Goal: Transaction & Acquisition: Purchase product/service

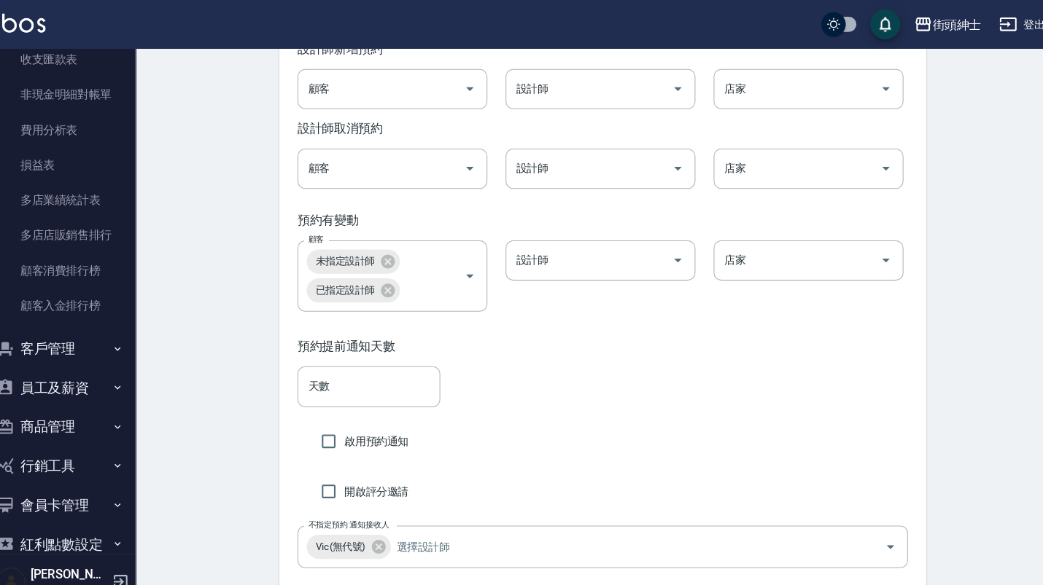
scroll to position [1389, 0]
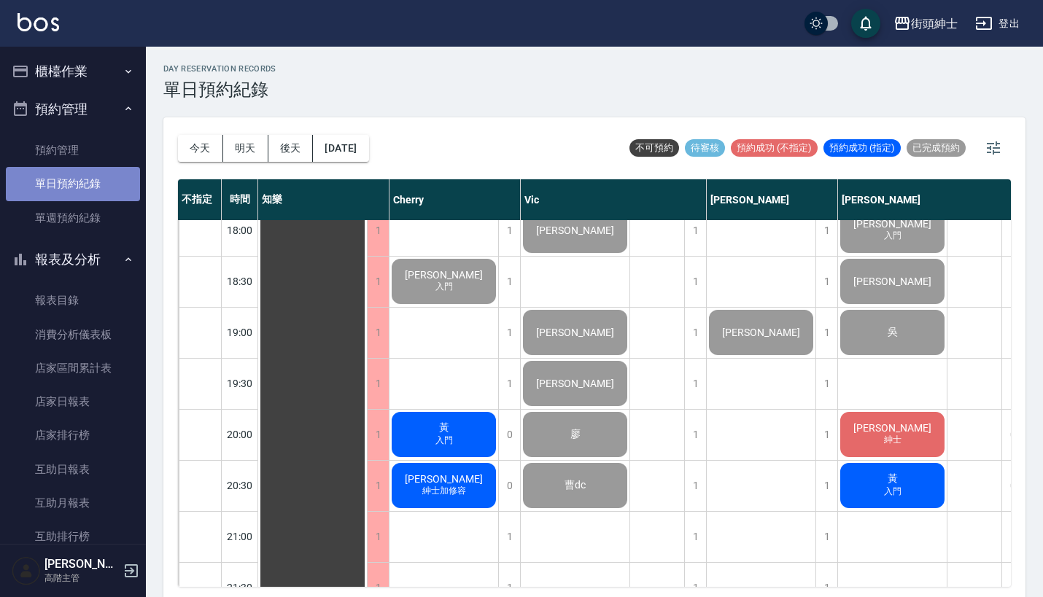
click at [108, 176] on link "單日預約紀錄" at bounding box center [73, 184] width 134 height 34
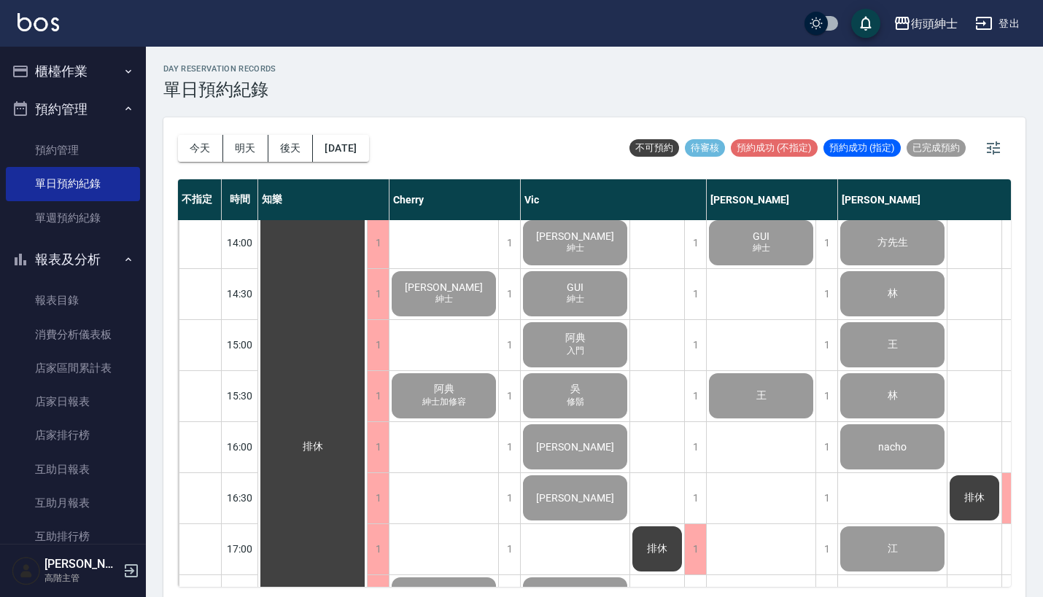
scroll to position [460, 0]
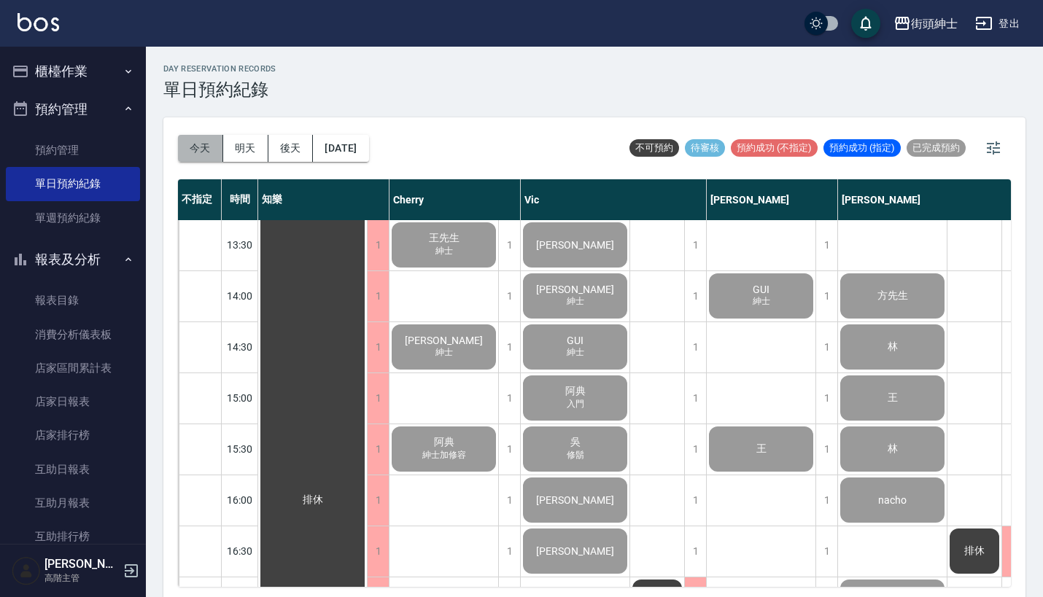
click at [196, 148] on button "今天" at bounding box center [200, 148] width 45 height 27
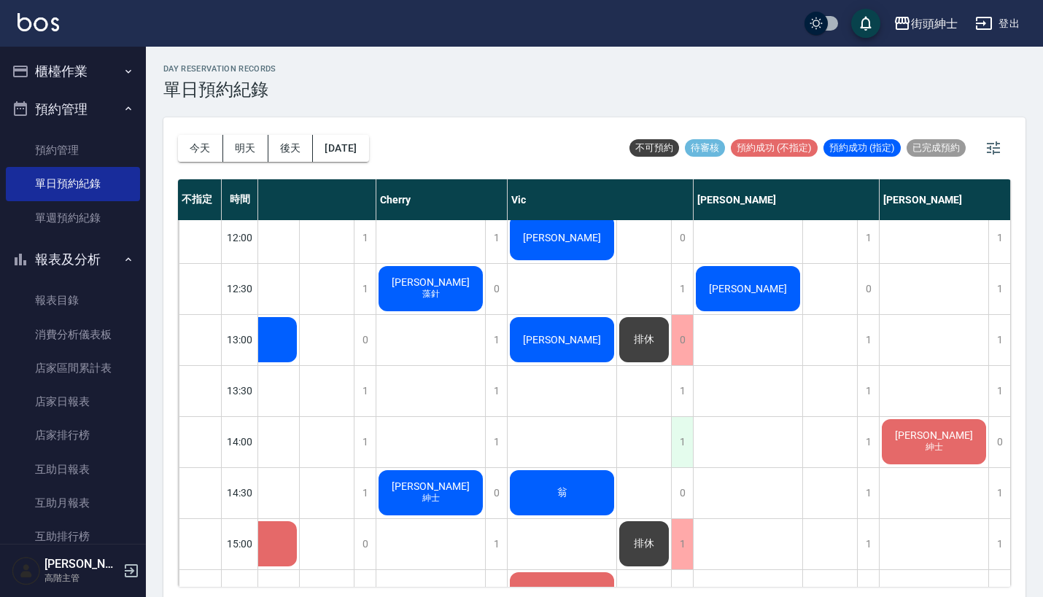
scroll to position [294, 75]
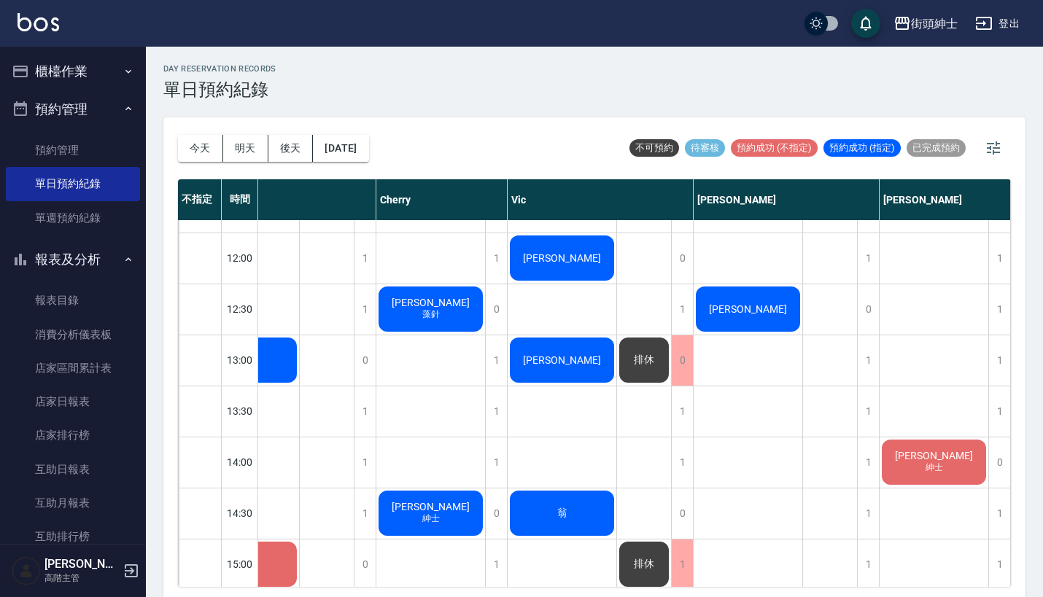
click at [299, 373] on div "排休" at bounding box center [244, 360] width 109 height 50
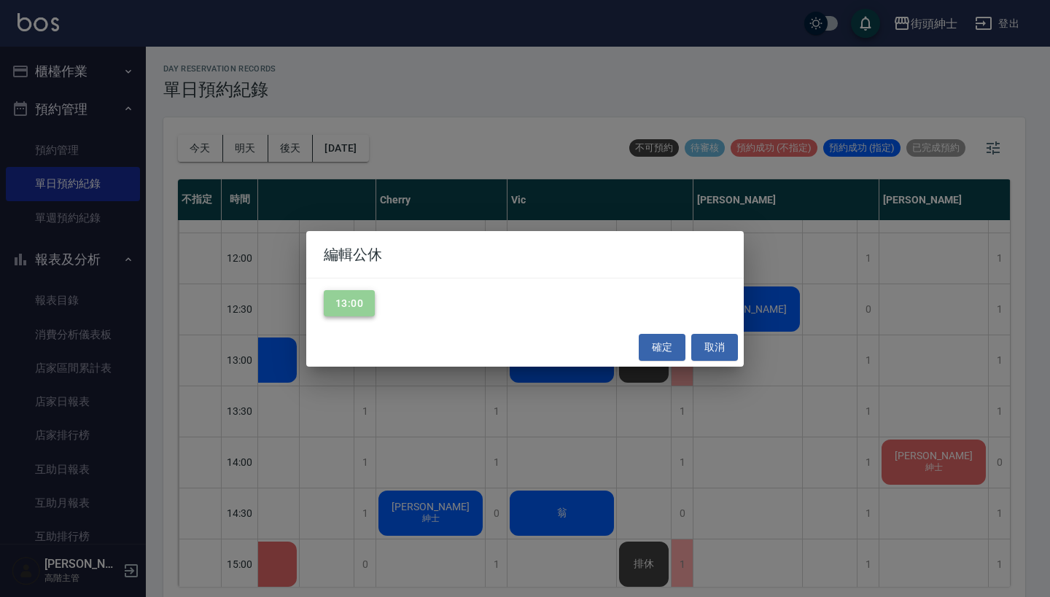
click at [350, 316] on button "13:00" at bounding box center [349, 303] width 51 height 27
click at [654, 346] on button "確定" at bounding box center [662, 347] width 47 height 27
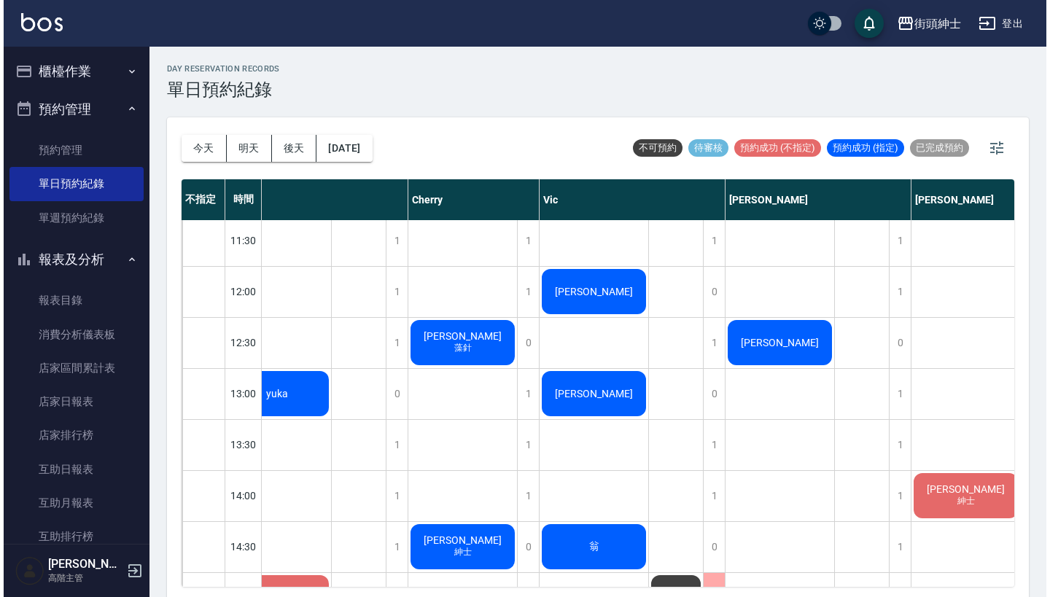
scroll to position [263, 38]
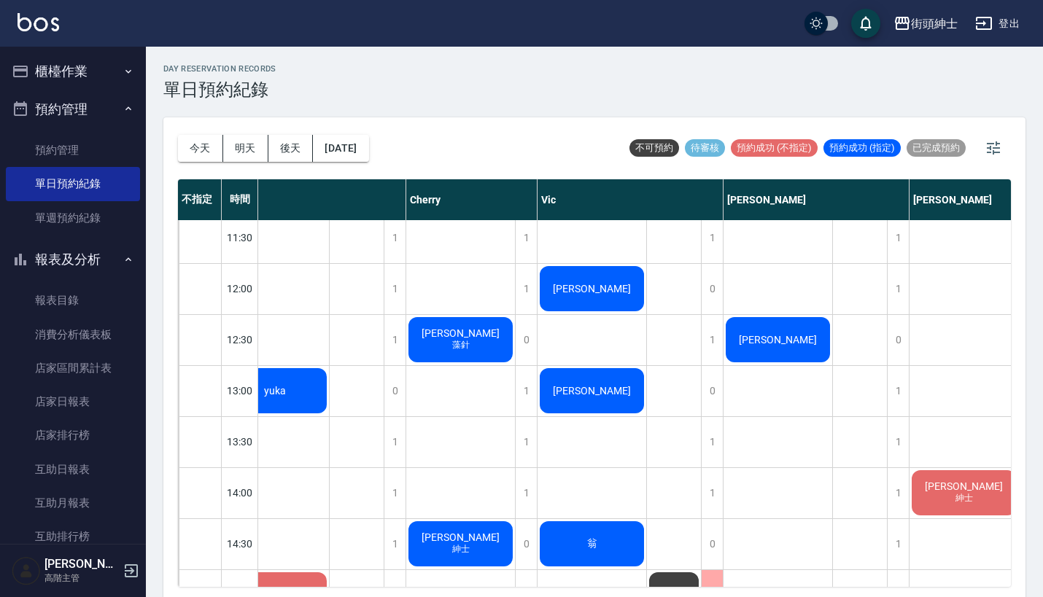
click at [289, 385] on span "[PERSON_NAME]" at bounding box center [275, 391] width 28 height 12
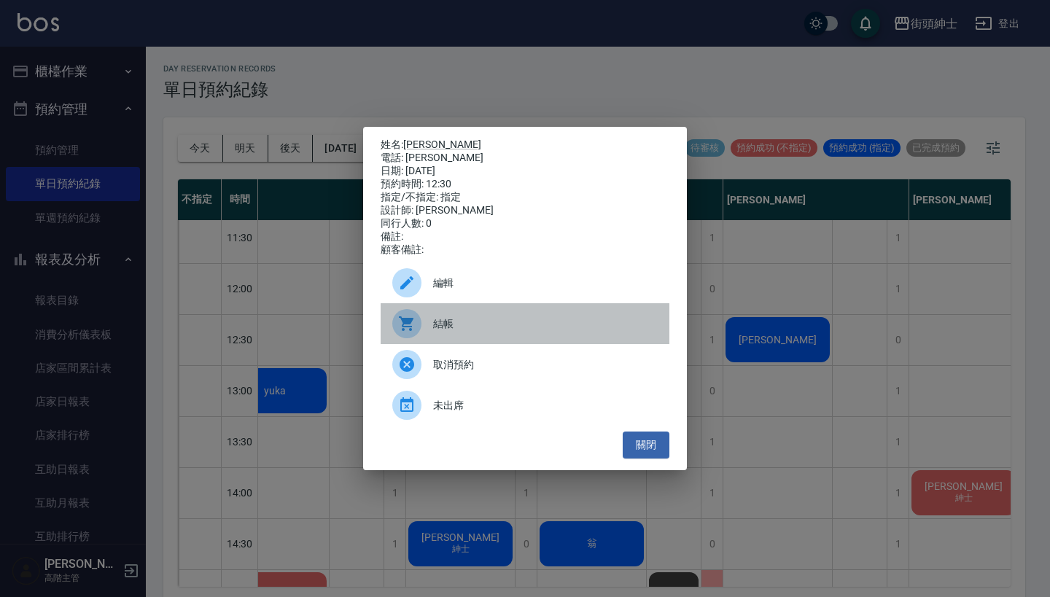
click at [507, 332] on span "結帳" at bounding box center [545, 323] width 225 height 15
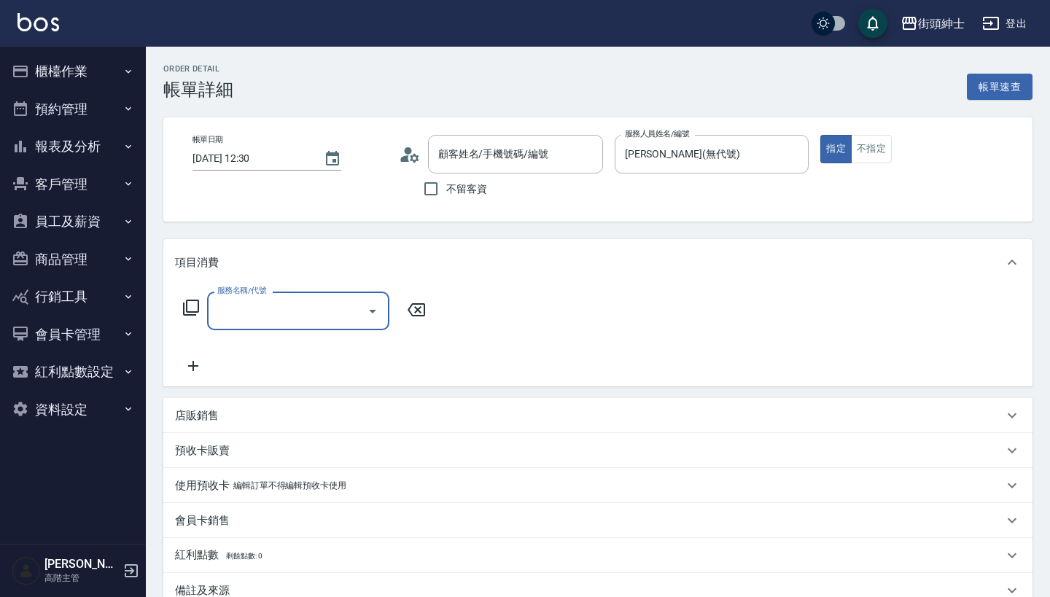
type input "leo哥/leo哥/null"
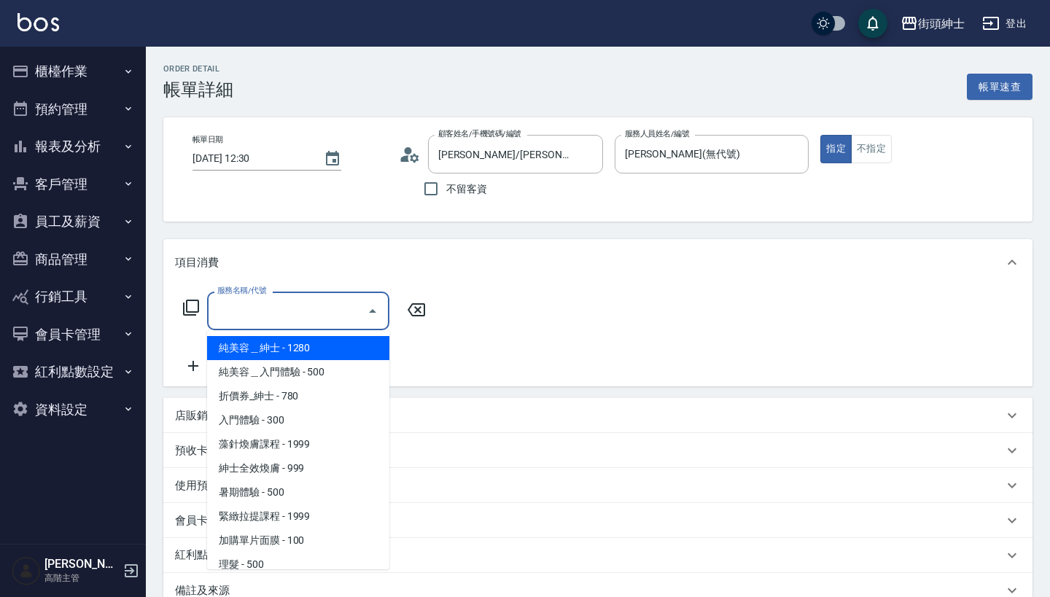
click at [289, 312] on input "服務名稱/代號" at bounding box center [287, 311] width 147 height 26
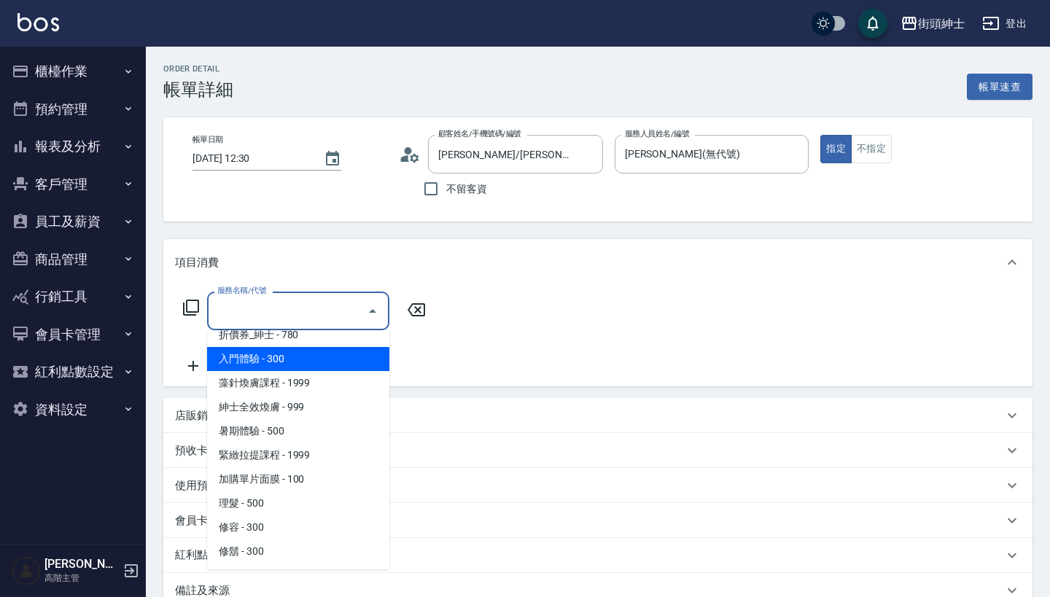
scroll to position [61, 0]
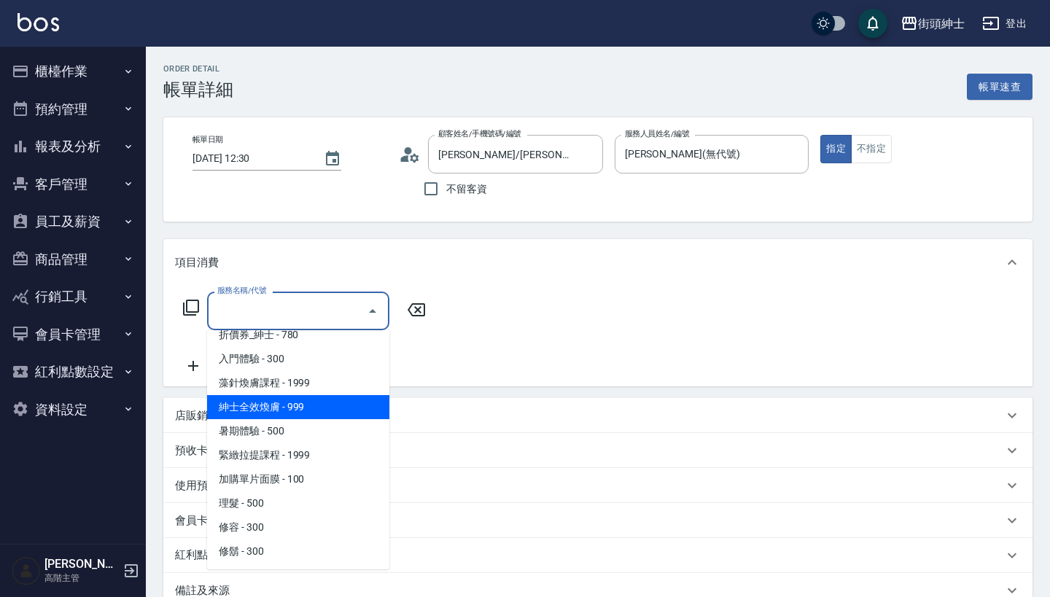
click at [347, 402] on span "紳士全效煥膚 - 999" at bounding box center [298, 407] width 182 height 24
type input "紳士全效煥膚"
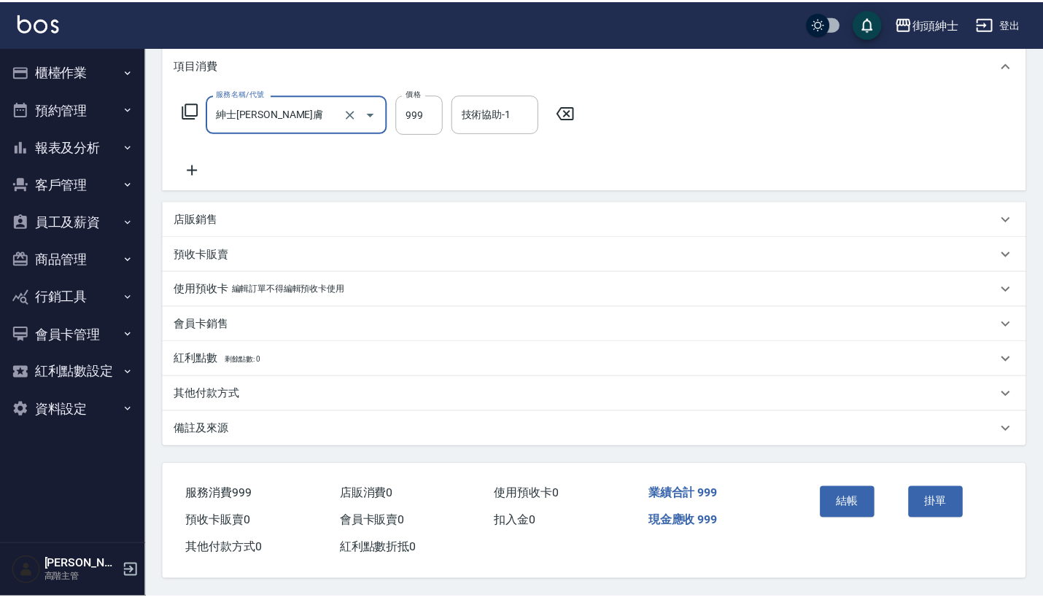
scroll to position [204, 0]
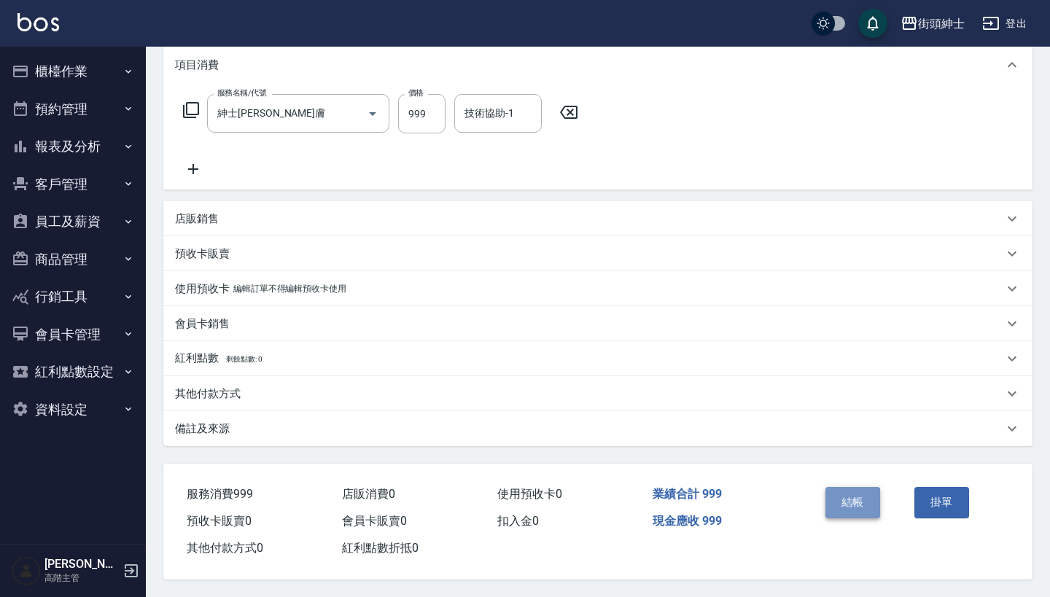
click at [854, 497] on button "結帳" at bounding box center [852, 502] width 55 height 31
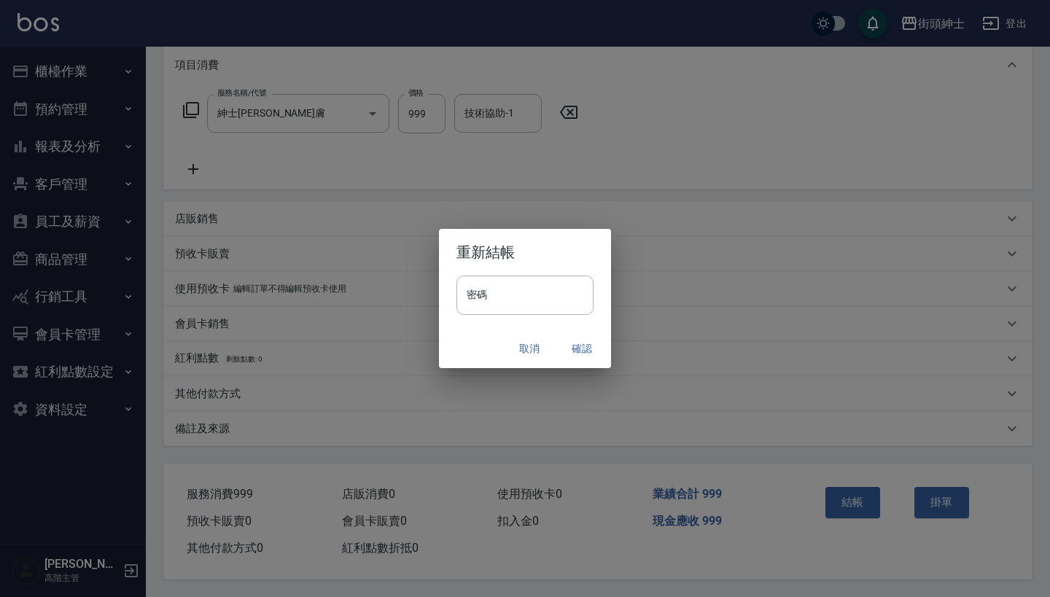
click at [515, 350] on button "取消" at bounding box center [529, 348] width 47 height 27
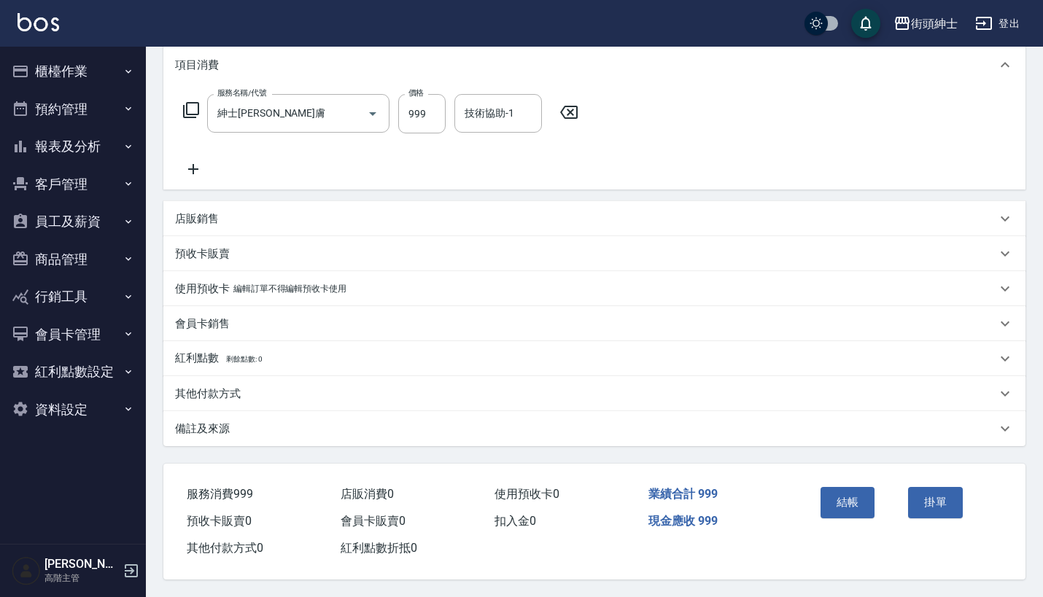
click at [188, 160] on icon at bounding box center [193, 168] width 36 height 17
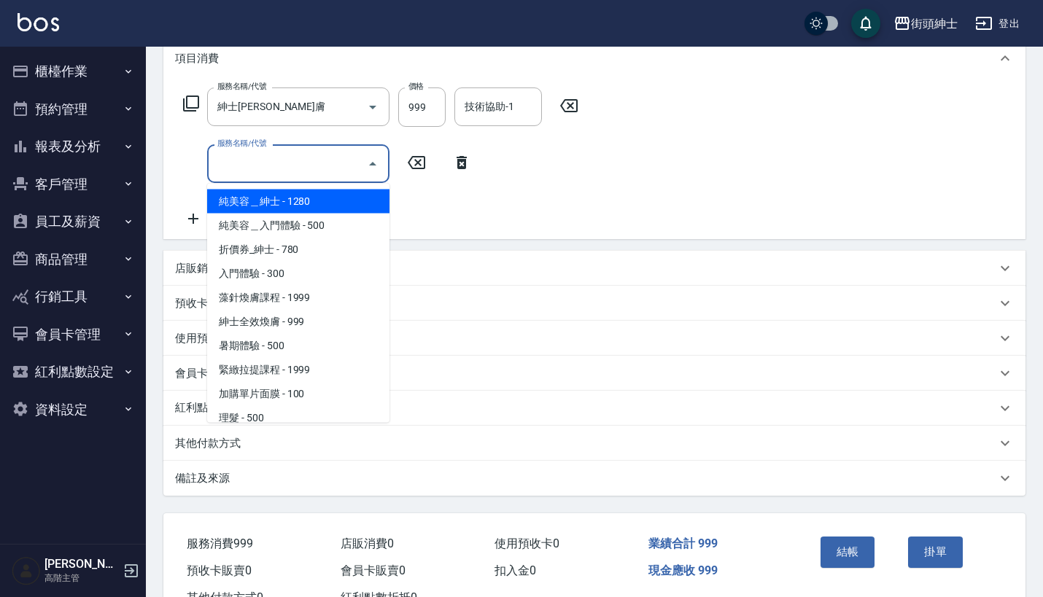
click at [284, 162] on input "服務名稱/代號" at bounding box center [287, 164] width 147 height 26
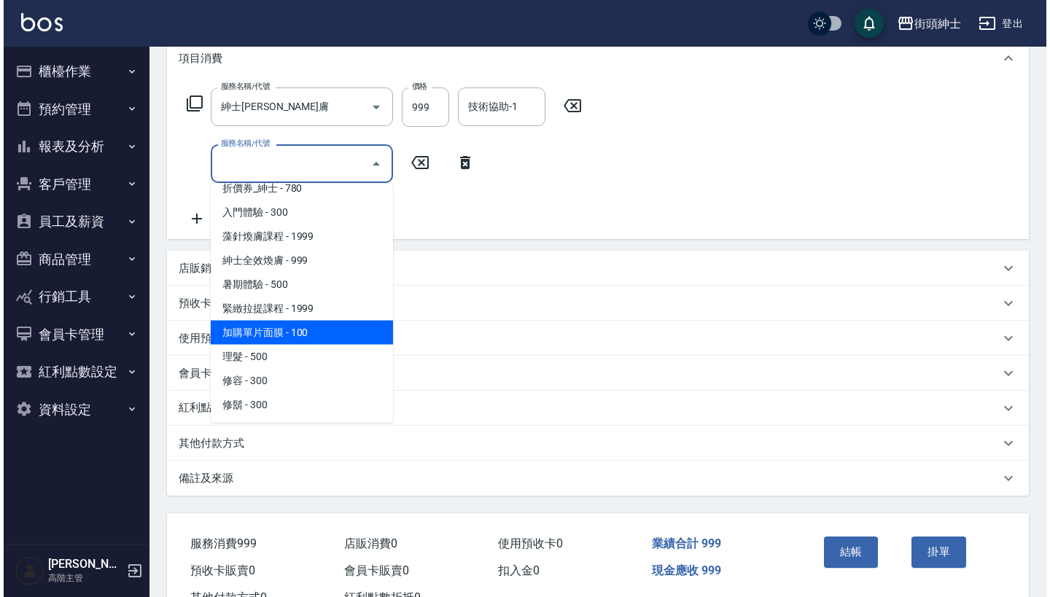
scroll to position [61, 0]
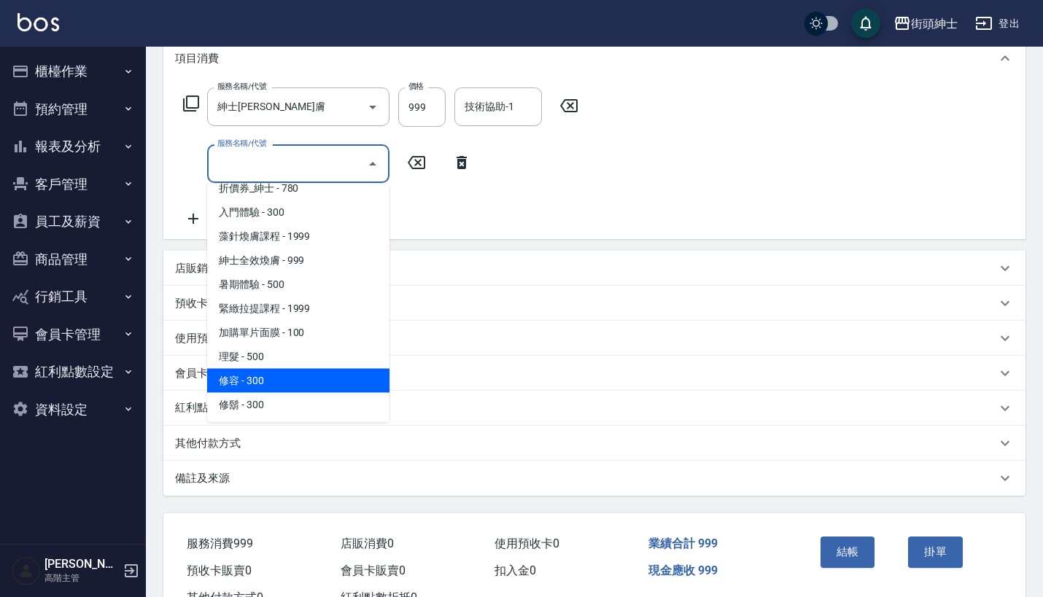
click at [310, 376] on span "修容 - 300" at bounding box center [298, 381] width 182 height 24
type input "修容(A03)"
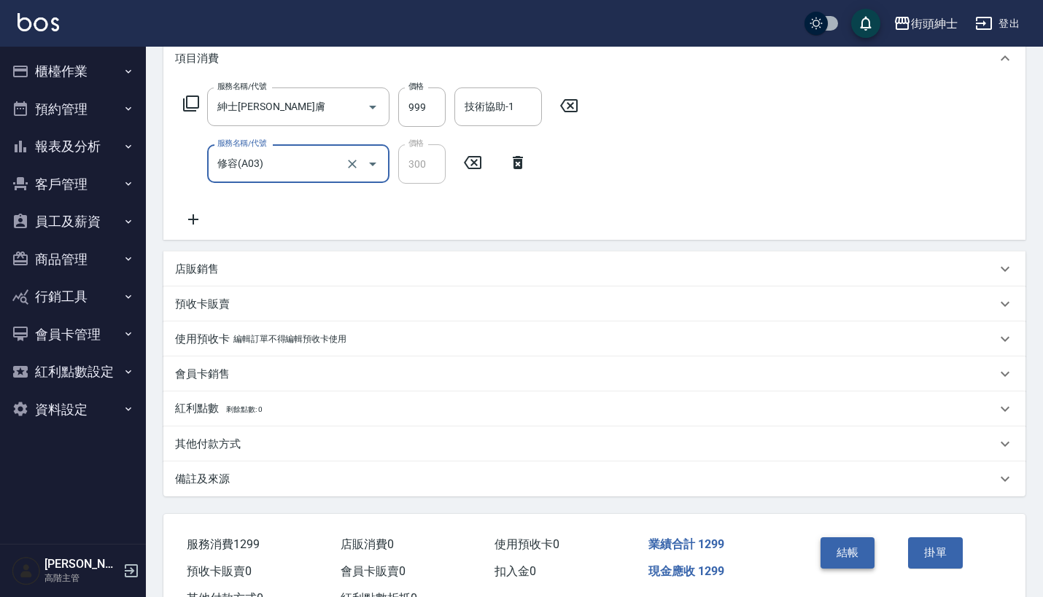
click at [851, 558] on button "結帳" at bounding box center [847, 552] width 55 height 31
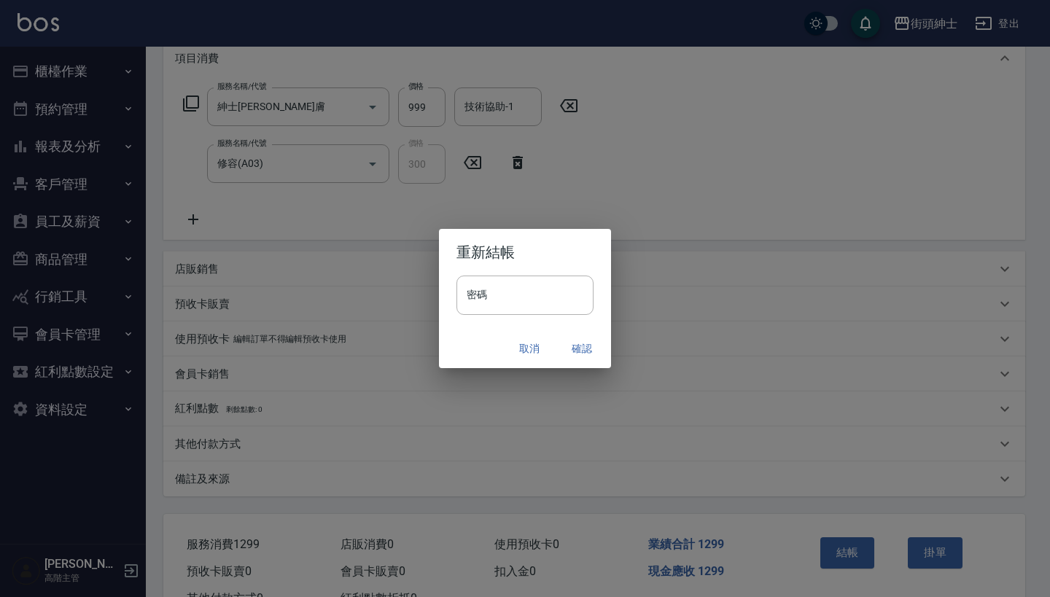
click at [580, 348] on button "確認" at bounding box center [582, 348] width 47 height 27
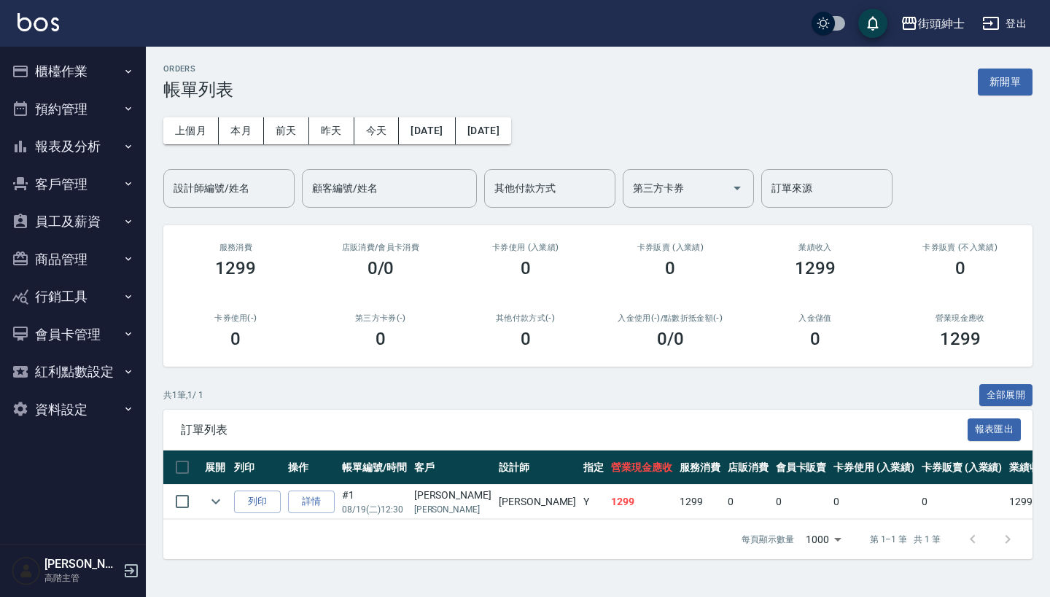
click at [105, 101] on button "預約管理" at bounding box center [73, 109] width 134 height 38
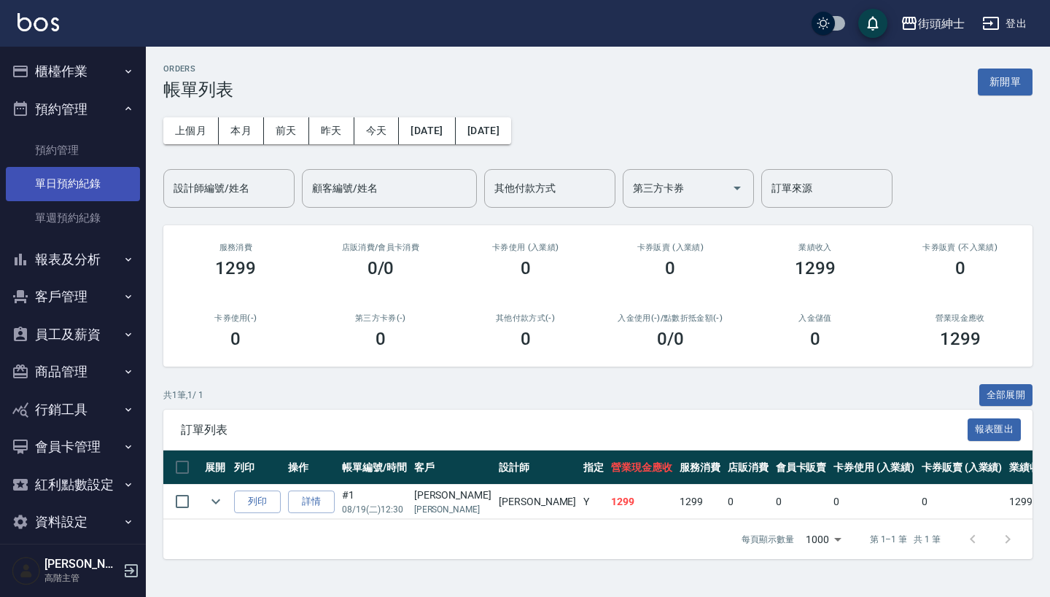
click at [93, 171] on link "單日預約紀錄" at bounding box center [73, 184] width 134 height 34
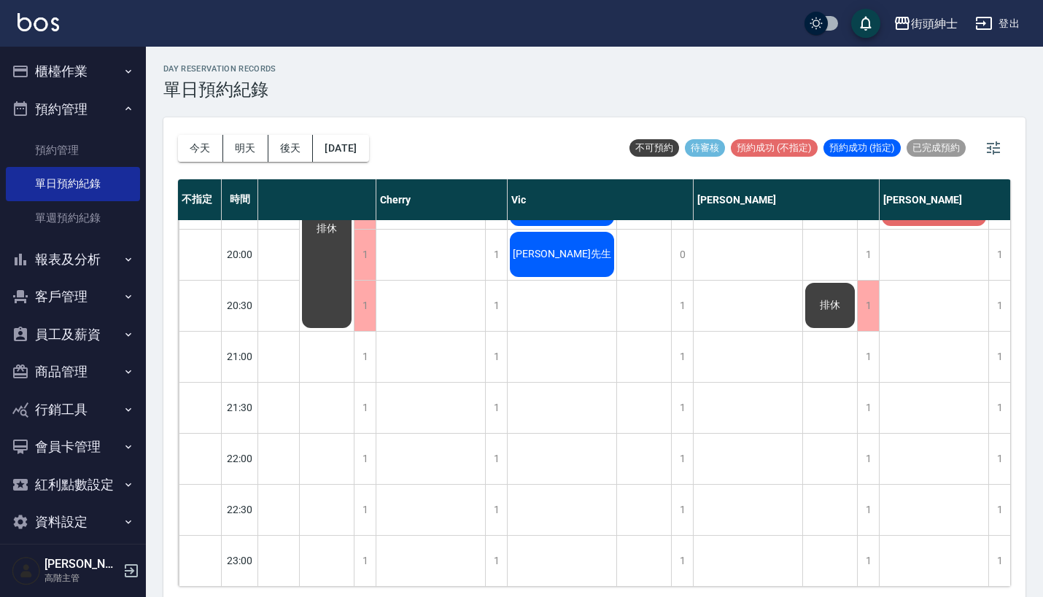
scroll to position [1105, 75]
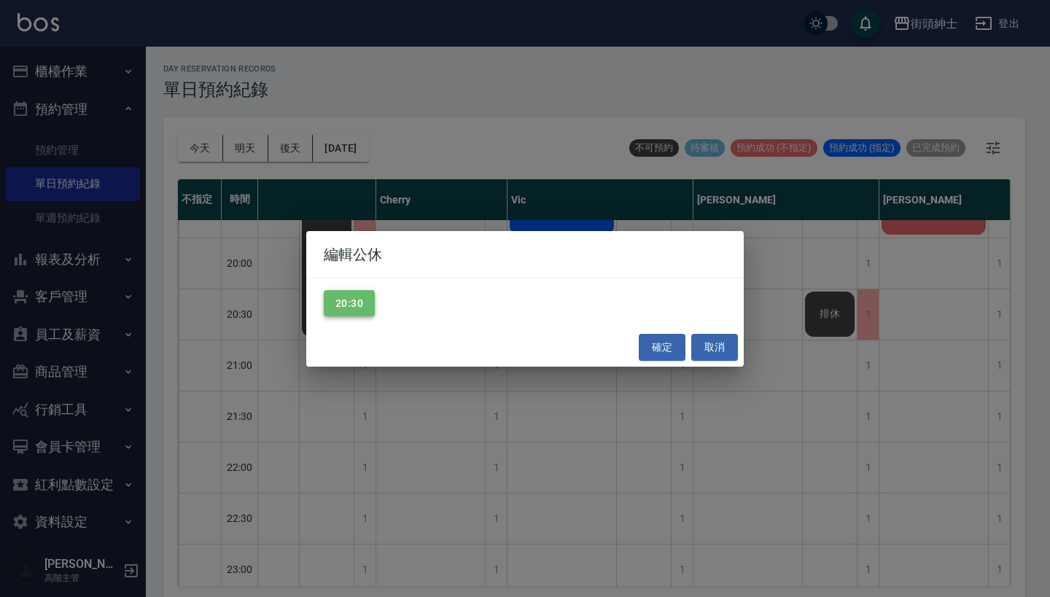
click at [343, 315] on button "20:30" at bounding box center [349, 303] width 51 height 27
click at [658, 357] on button "確定" at bounding box center [662, 347] width 47 height 27
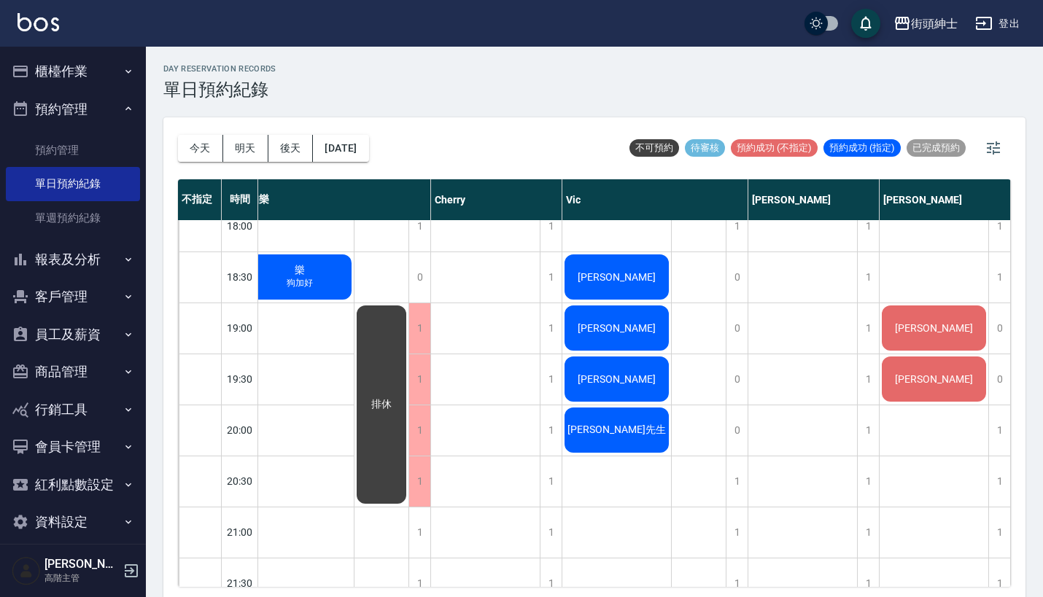
scroll to position [1004, 20]
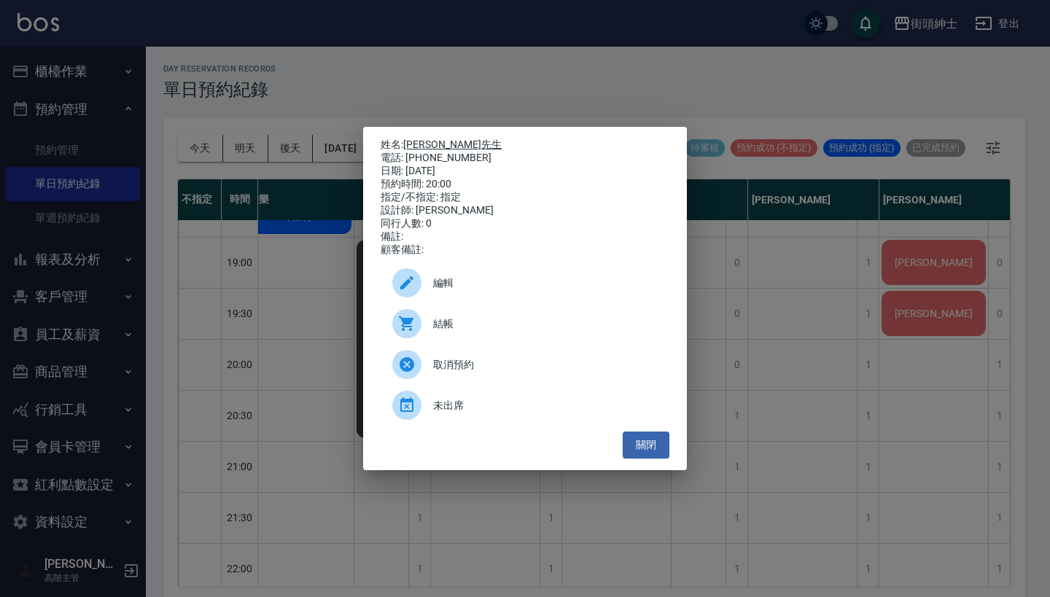
click at [422, 139] on link "[PERSON_NAME]先生" at bounding box center [452, 145] width 98 height 12
click at [787, 365] on div "姓名: 吳先生 電話: 0960122654 日期: 2025/08/19 預約時間: 20:00 指定/不指定: 指定 設計師: Vic 同行人數: 0 備…" at bounding box center [525, 298] width 1050 height 597
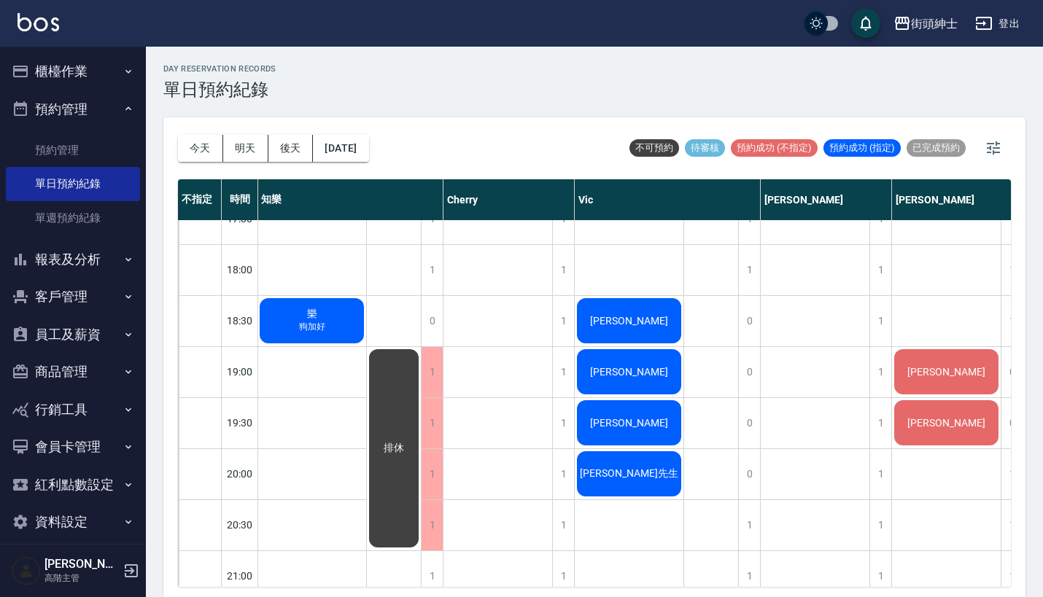
scroll to position [895, 2]
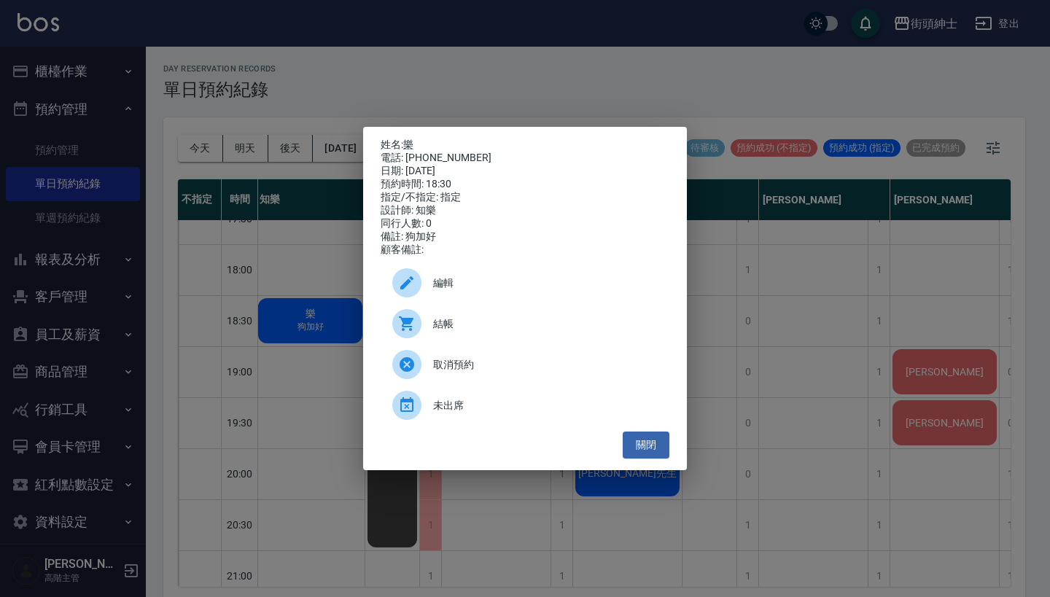
click at [709, 368] on div "姓名: 樂 電話: 0955635388 日期: 2025/08/19 預約時間: 18:30 指定/不指定: 指定 設計師: 知樂 同行人數: 0 備註: …" at bounding box center [525, 298] width 1050 height 597
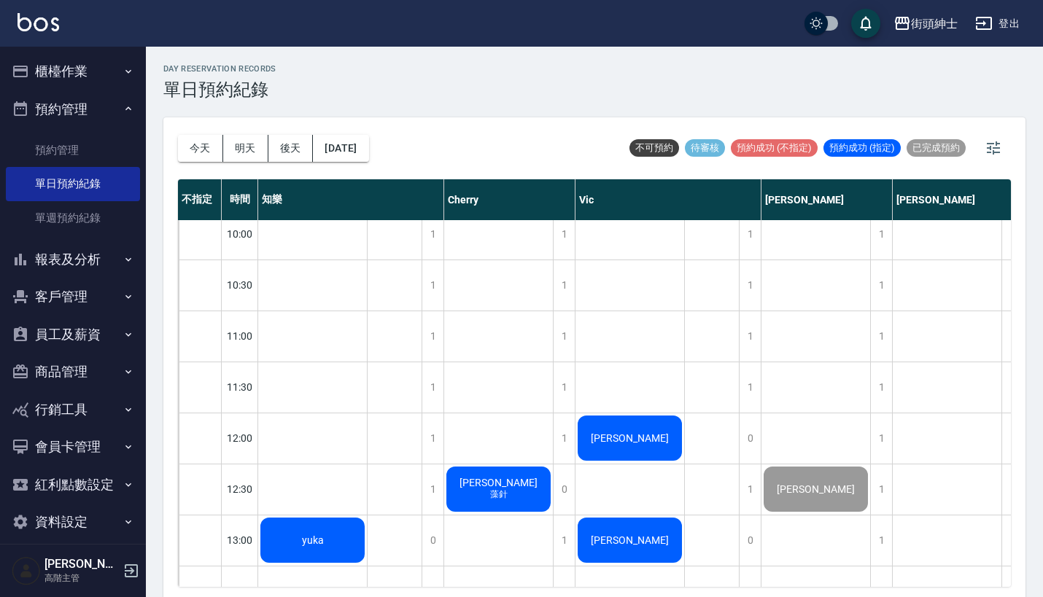
scroll to position [115, 0]
